Goal: Information Seeking & Learning: Learn about a topic

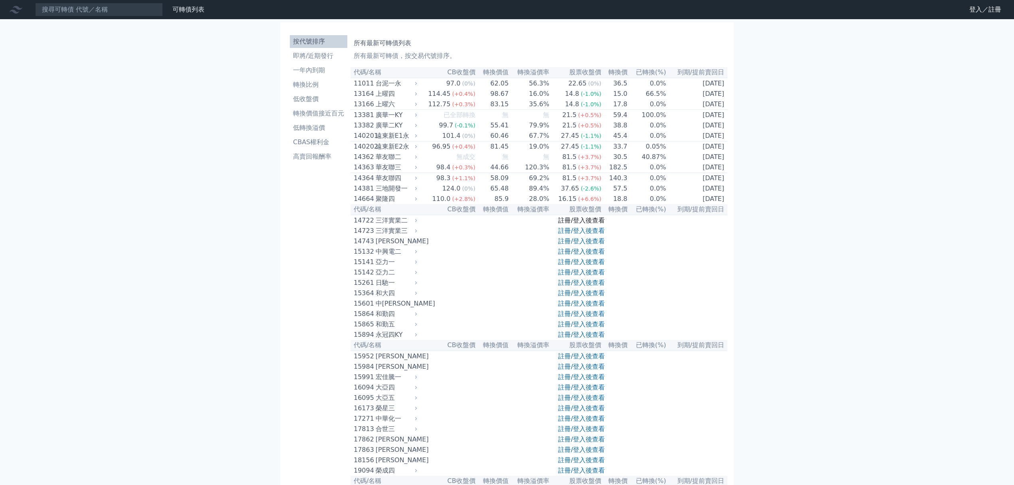
click at [577, 224] on link "註冊/登入後查看" at bounding box center [581, 220] width 47 height 8
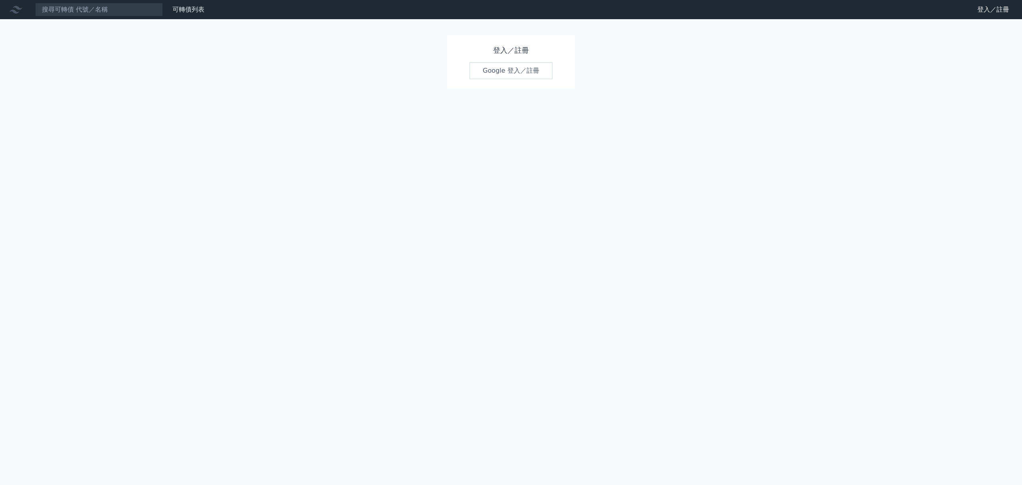
click at [497, 67] on link "Google 登入／註冊" at bounding box center [511, 70] width 83 height 17
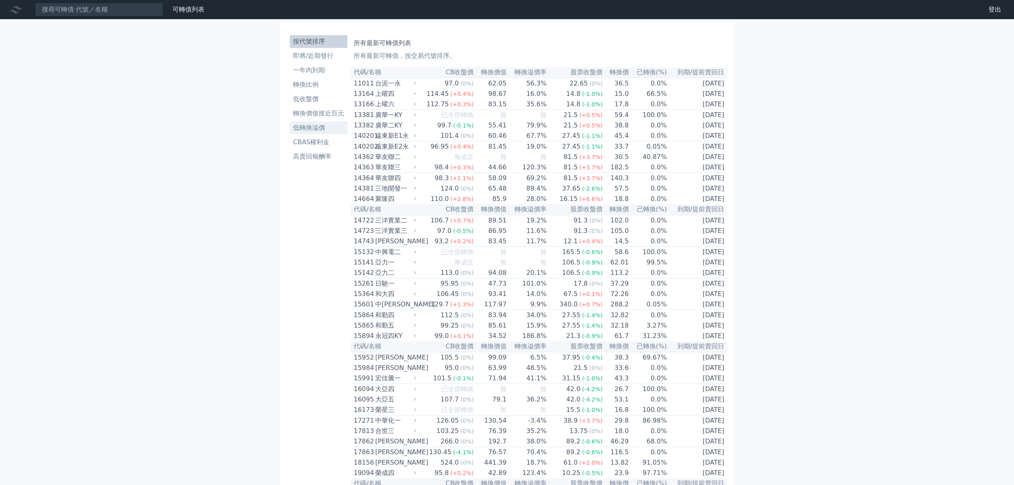
click at [322, 128] on li "低轉換溢價" at bounding box center [318, 128] width 57 height 10
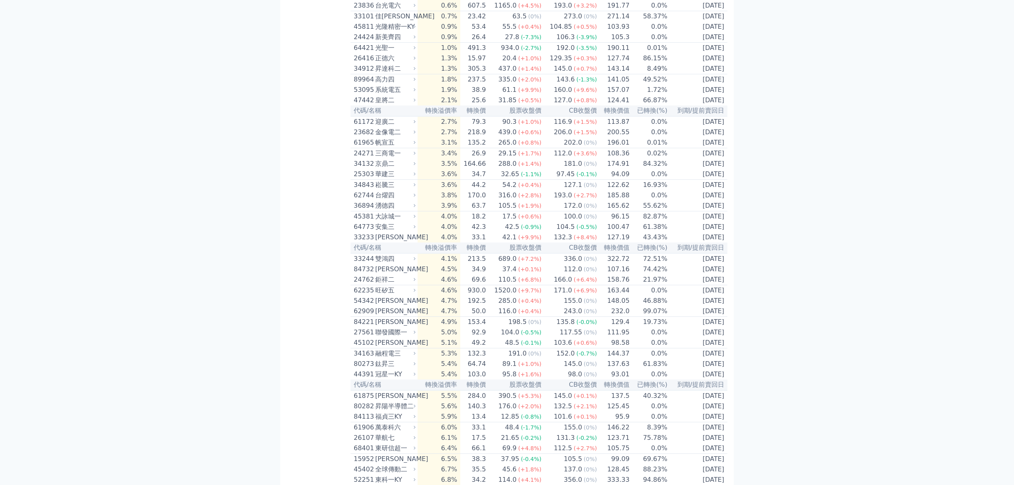
scroll to position [692, 0]
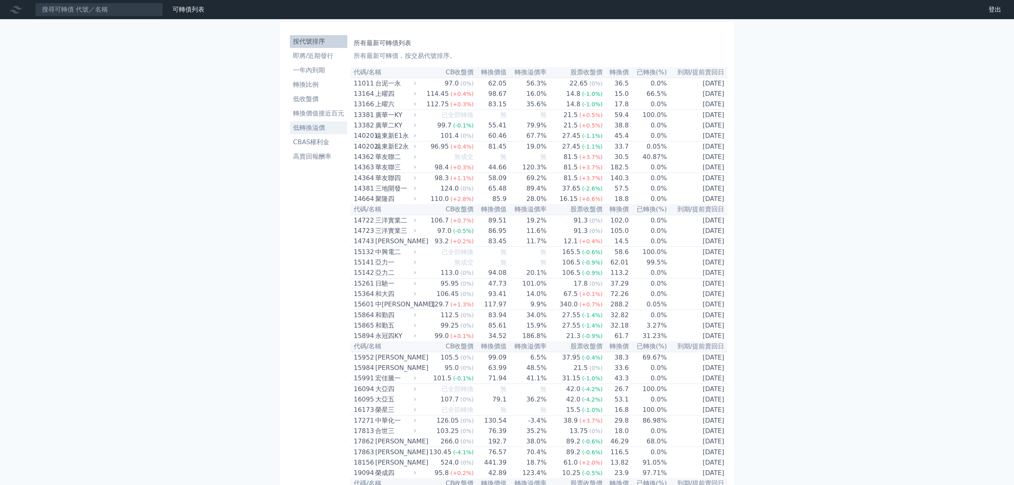
click at [298, 126] on li "低轉換溢價" at bounding box center [318, 128] width 57 height 10
